Goal: Information Seeking & Learning: Learn about a topic

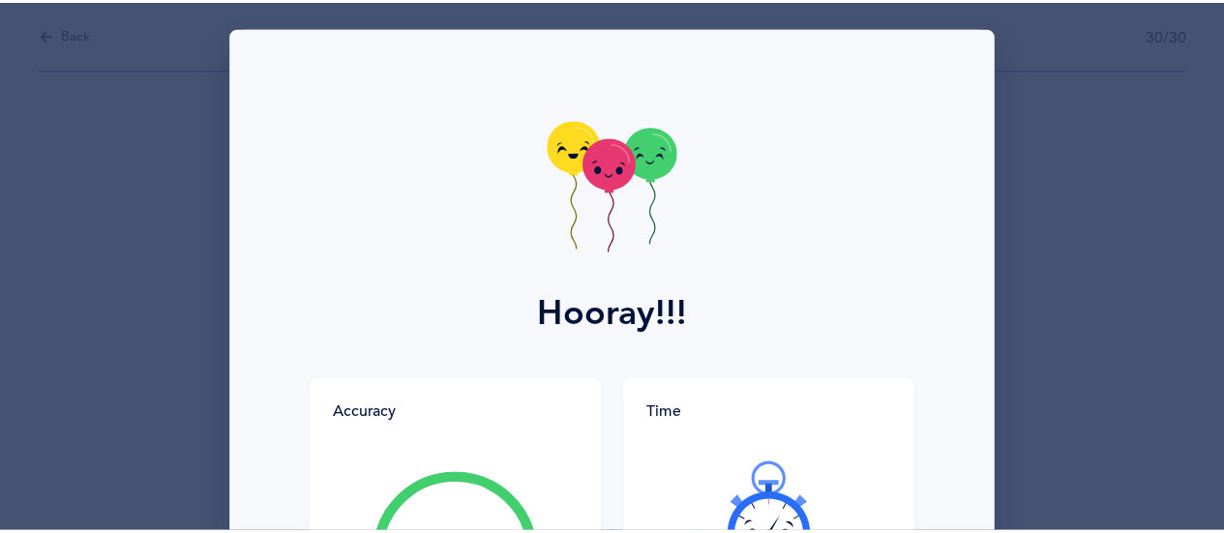
scroll to position [298, 0]
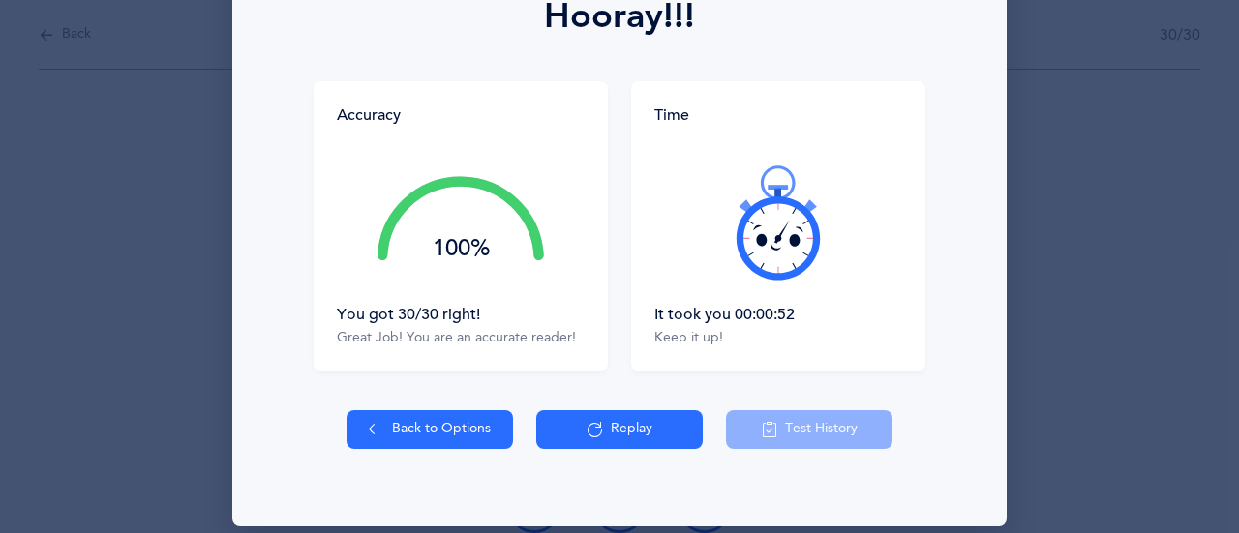
click at [380, 439] on button "Back to Options" at bounding box center [429, 429] width 166 height 39
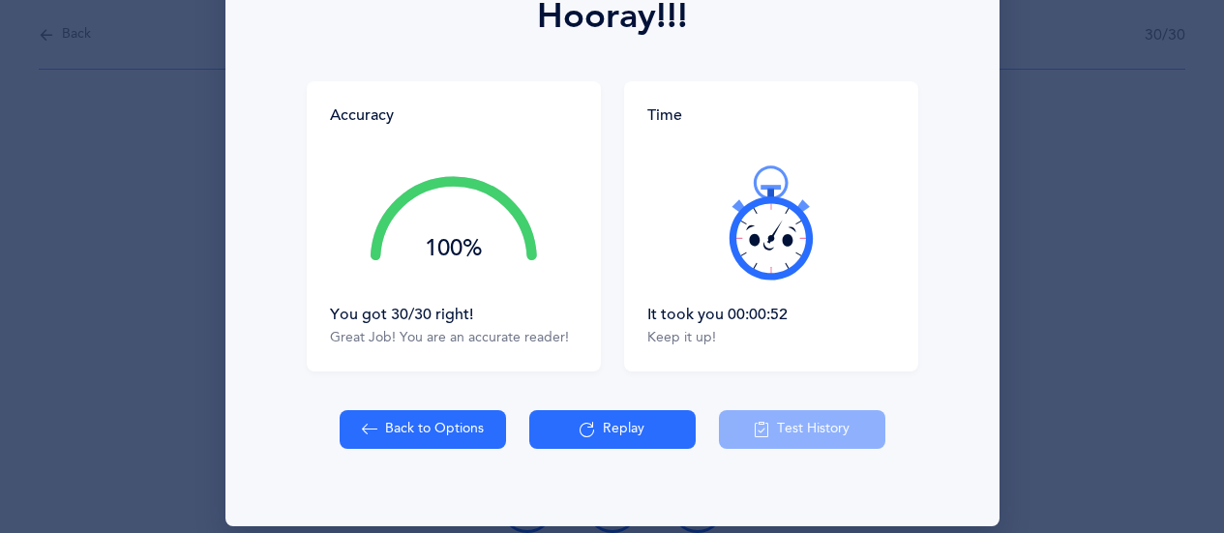
select select "83"
select select "single"
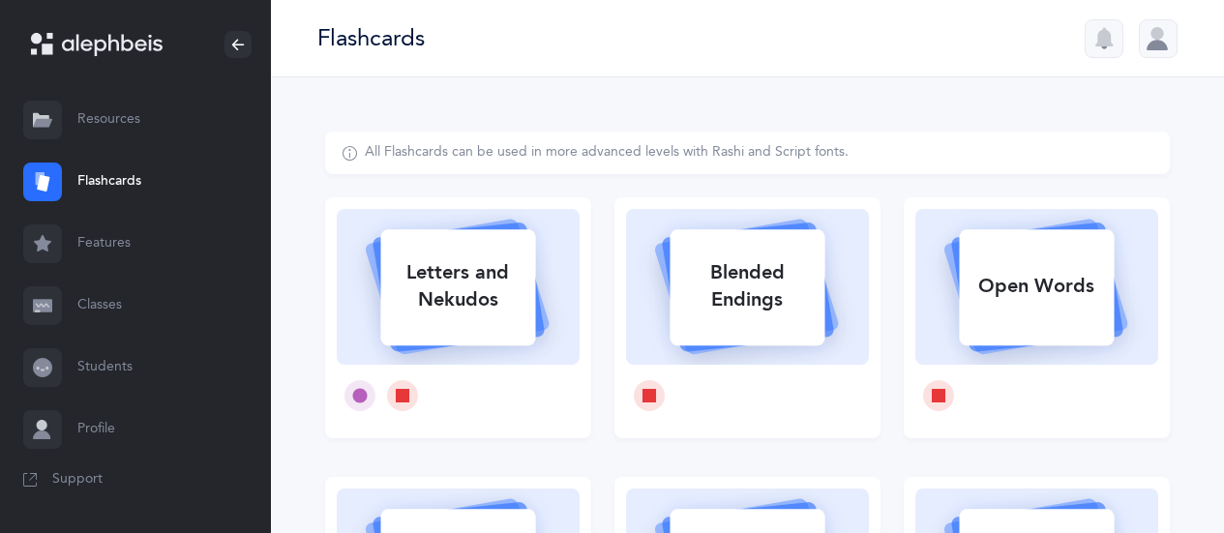
click at [112, 306] on link "Classes" at bounding box center [135, 306] width 271 height 62
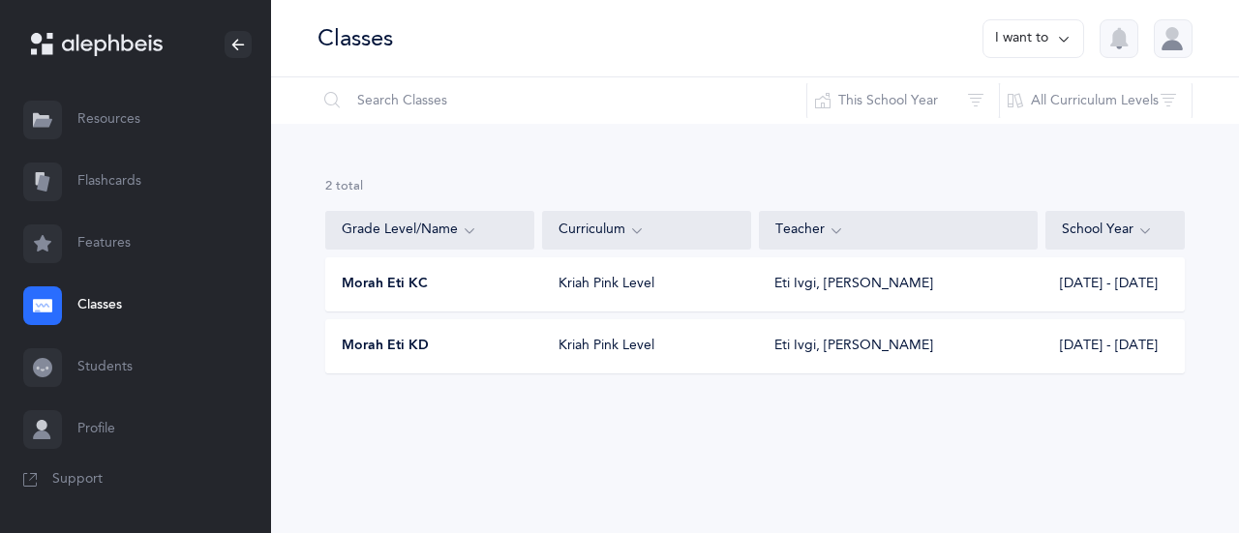
click at [129, 189] on link "Flashcards" at bounding box center [135, 182] width 271 height 62
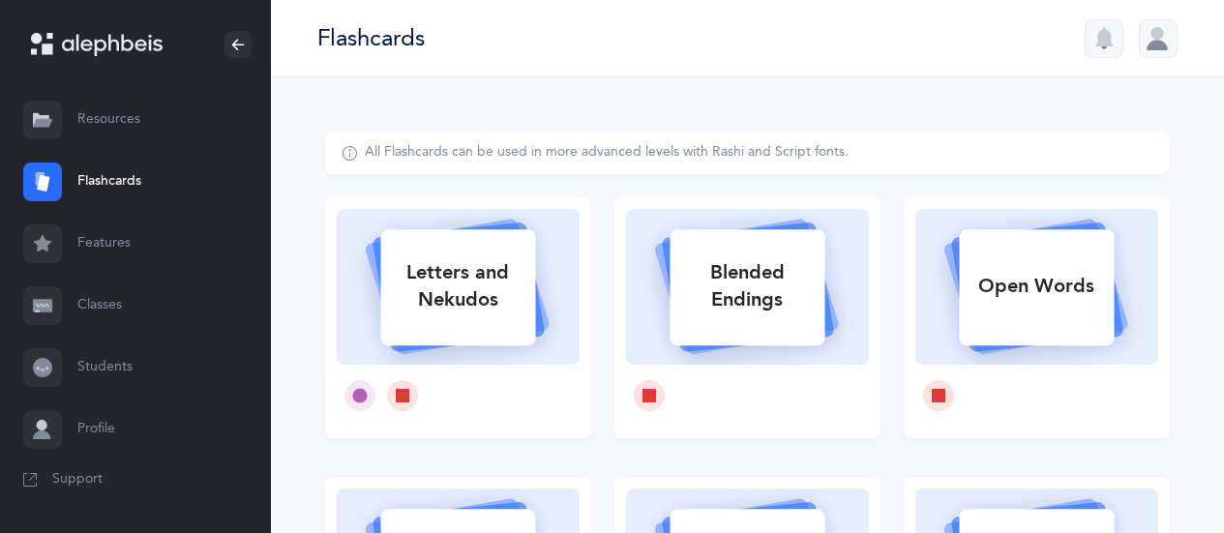
click at [449, 291] on div "Letters and Nekudos" at bounding box center [457, 286] width 155 height 77
select select "83"
select select "single"
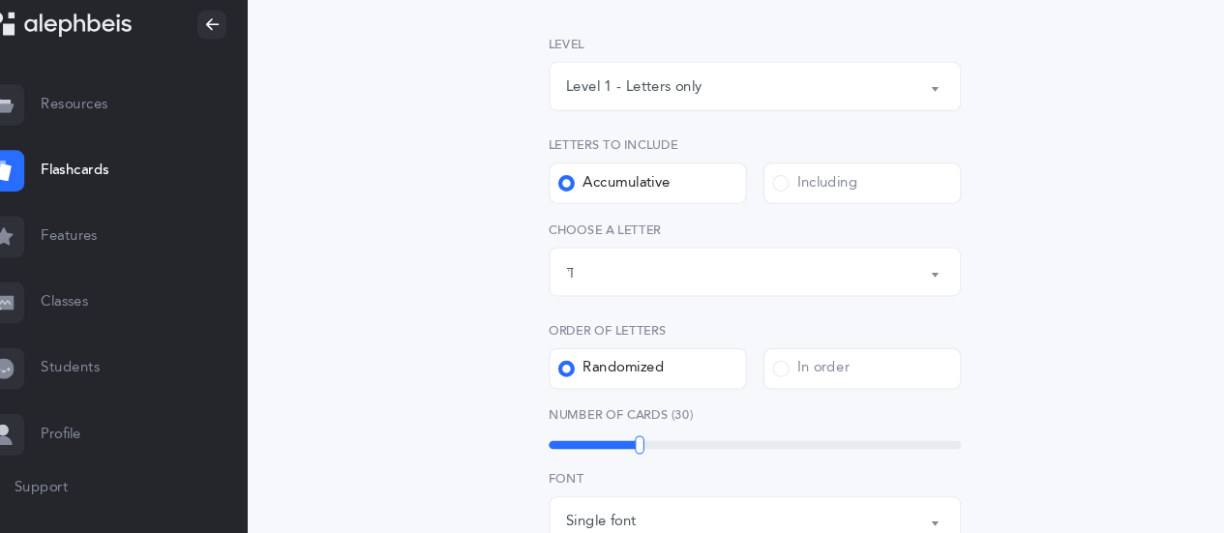
scroll to position [258, 0]
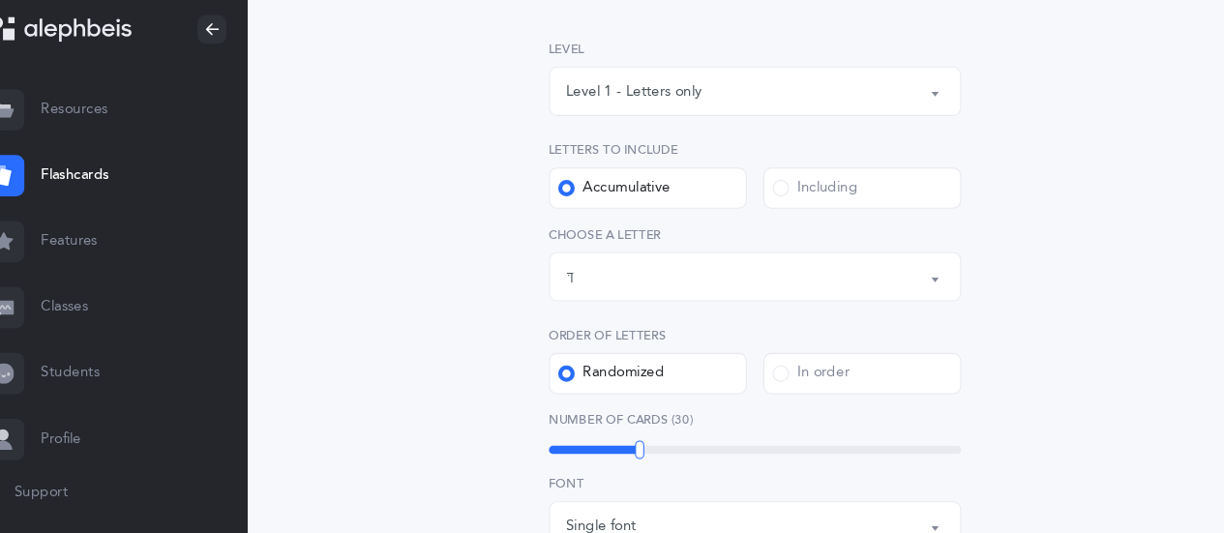
click at [773, 194] on span at bounding box center [771, 193] width 15 height 15
click at [0, 0] on input "Including" at bounding box center [0, 0] width 0 height 0
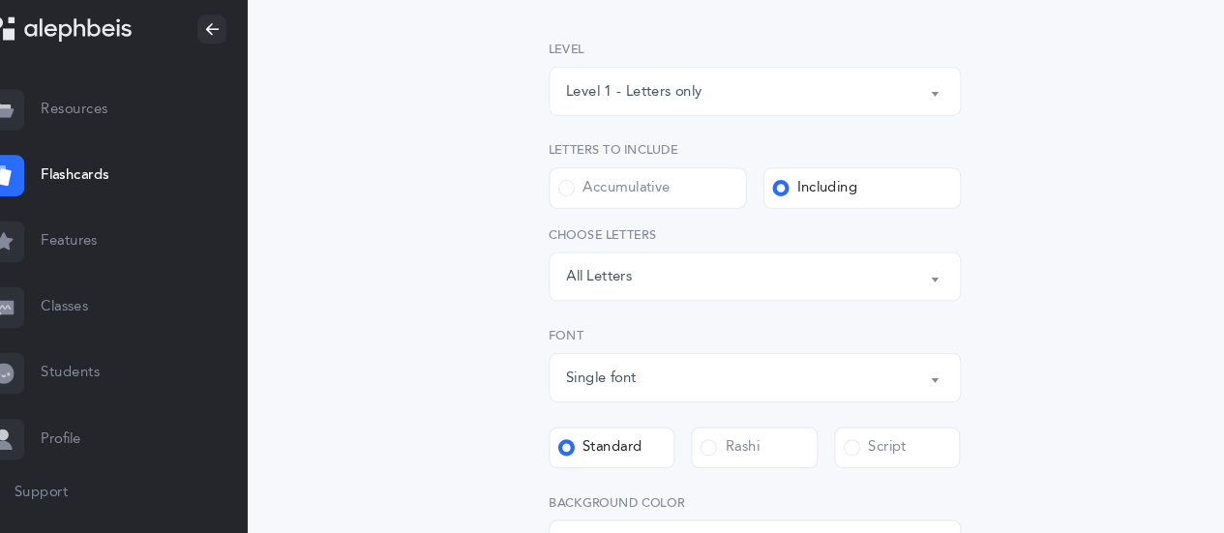
click at [915, 279] on button "Letters: All Letters" at bounding box center [747, 277] width 387 height 46
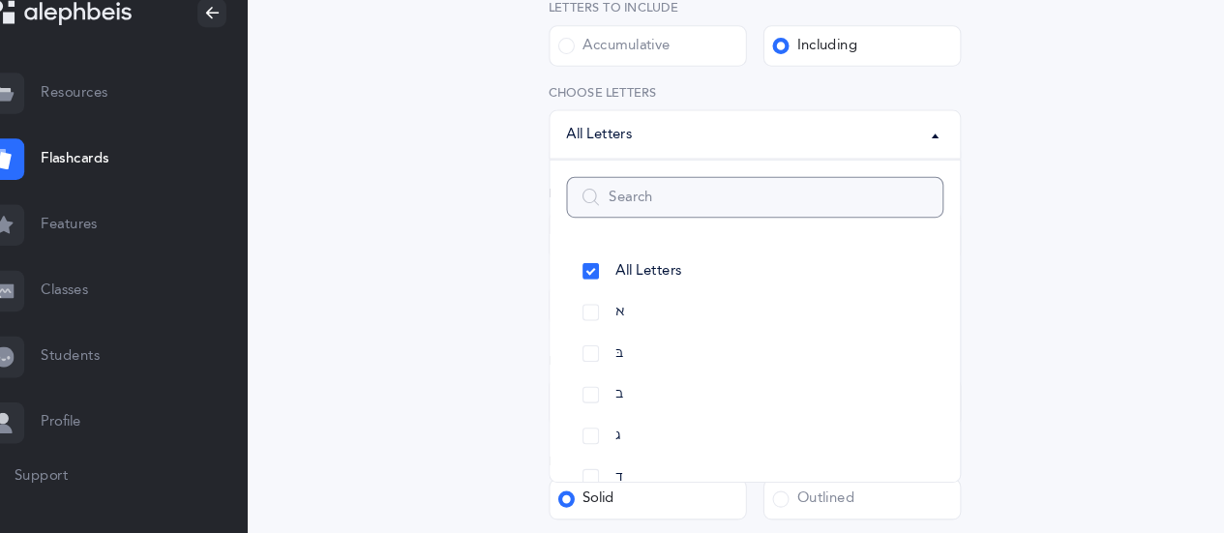
scroll to position [378, 0]
click at [594, 364] on link "בּ" at bounding box center [748, 363] width 354 height 39
select select "81"
click at [595, 398] on link "ב" at bounding box center [748, 401] width 354 height 39
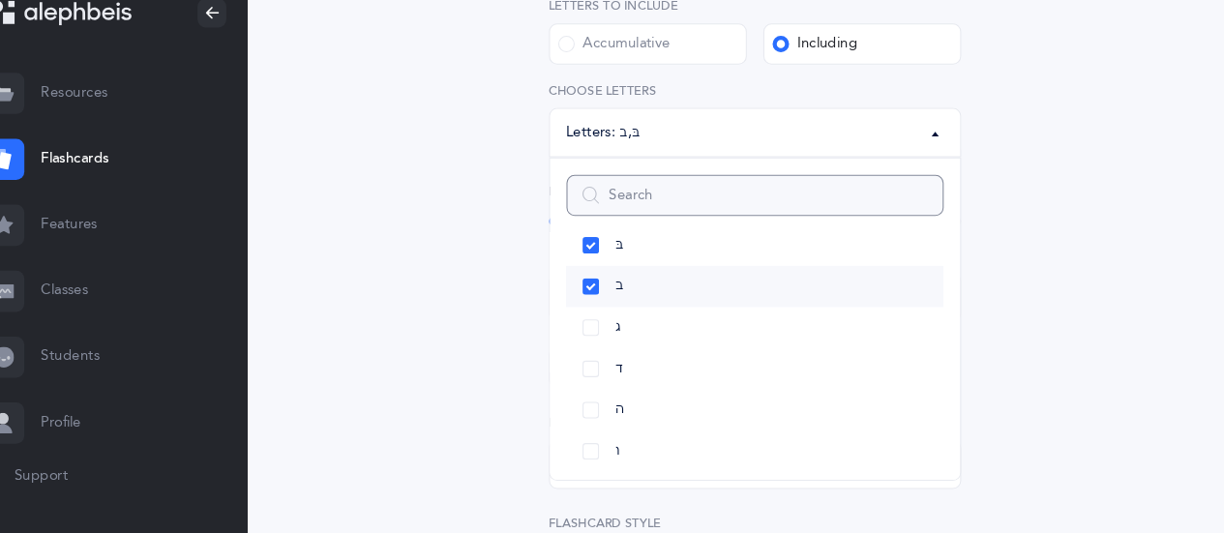
scroll to position [105, 0]
click at [600, 337] on link "ג" at bounding box center [748, 334] width 354 height 39
click at [597, 374] on link "ד" at bounding box center [748, 373] width 354 height 39
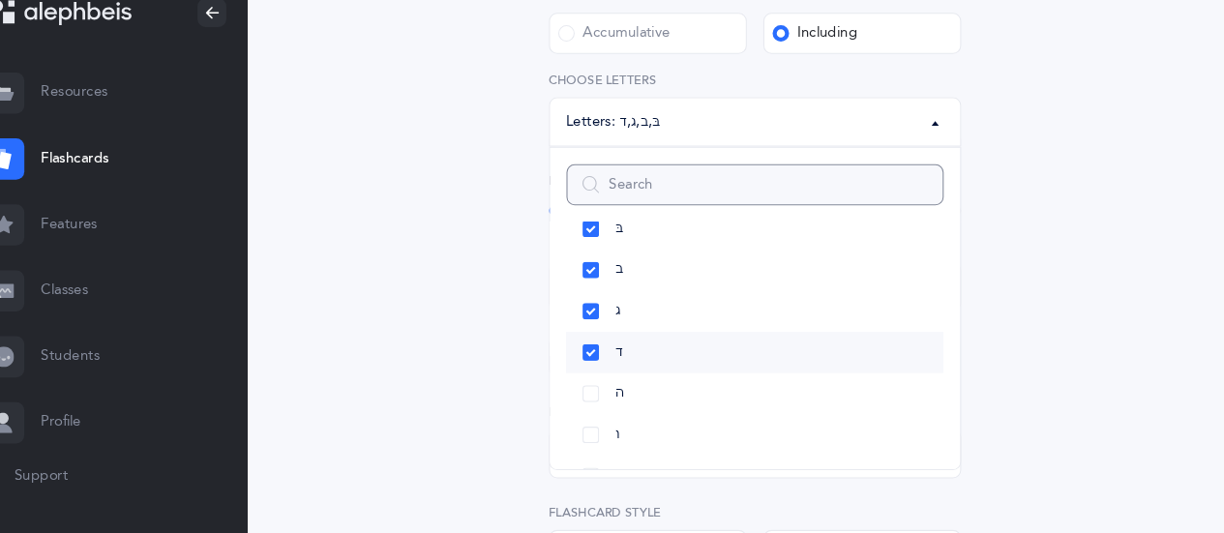
scroll to position [390, 0]
click at [503, 374] on div "Letters and Nekudos Choose your Flashcards options Level 1 - Letters only Level…" at bounding box center [747, 310] width 495 height 1031
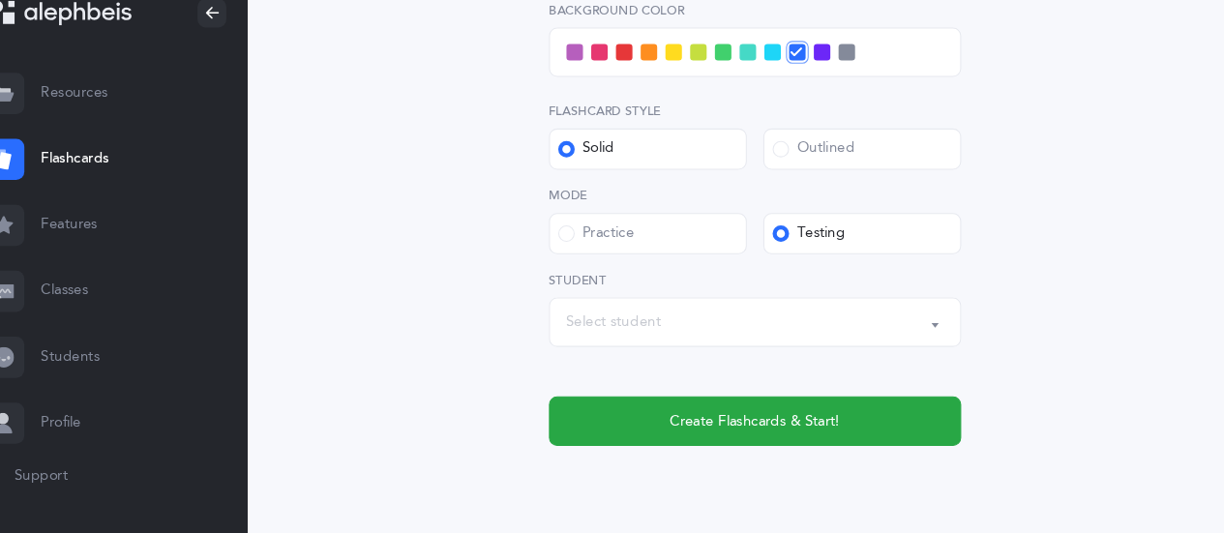
scroll to position [768, 0]
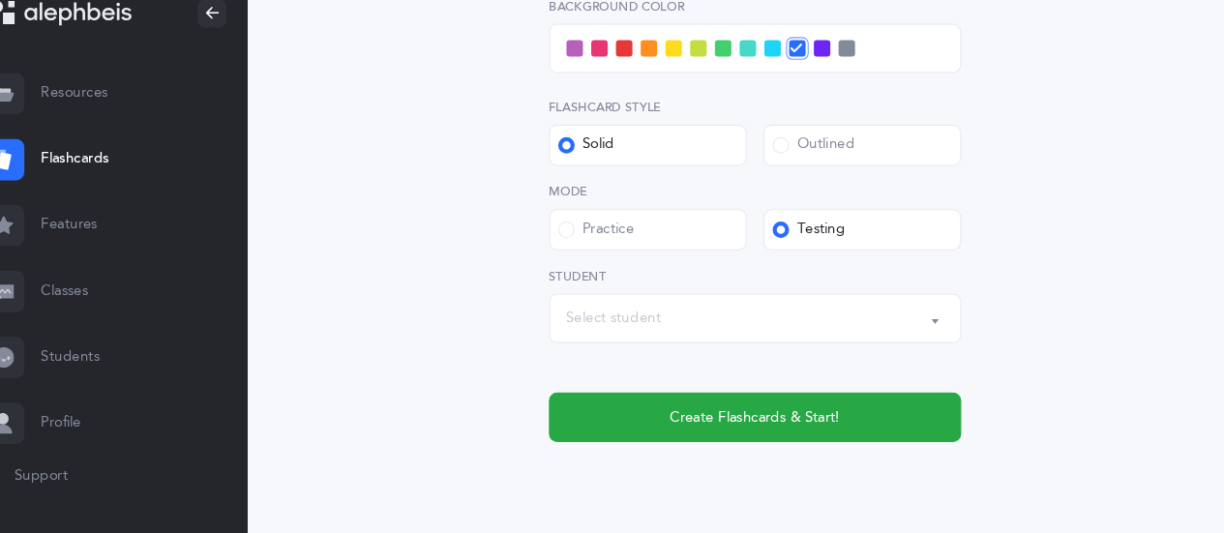
click at [915, 336] on button "Select student" at bounding box center [747, 331] width 387 height 46
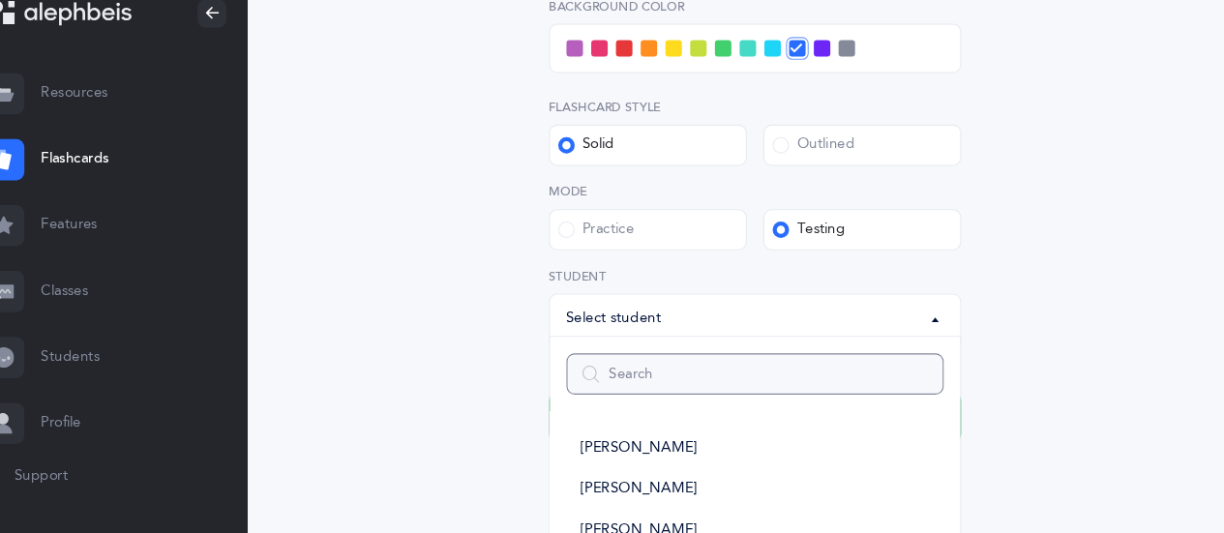
click at [625, 381] on input "Search" at bounding box center [748, 383] width 354 height 39
type input "e"
select select
type input "emm"
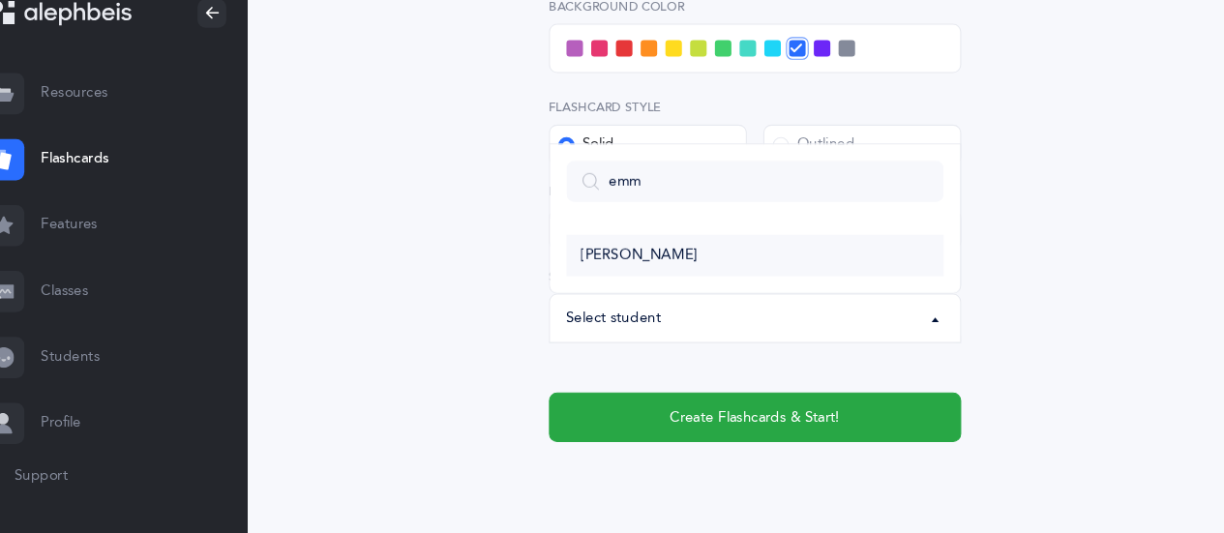
click at [630, 269] on span "[PERSON_NAME]" at bounding box center [638, 271] width 109 height 17
select select "14406"
